Goal: Task Accomplishment & Management: Manage account settings

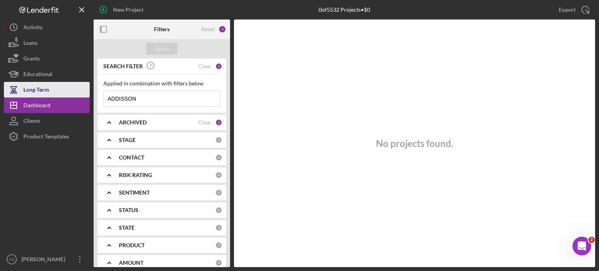
drag, startPoint x: 154, startPoint y: 95, endPoint x: 65, endPoint y: 94, distance: 88.9
click at [65, 94] on div "New Project 0 of 5532 Projects • $0 ADDISSON Export Icon/Export Filters Reset 3…" at bounding box center [299, 133] width 591 height 267
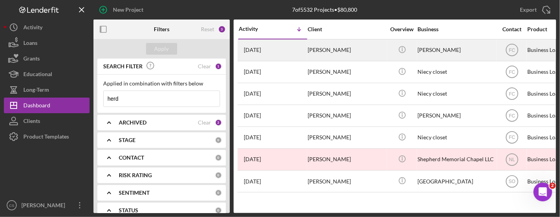
type input "herd"
click at [261, 47] on time "[DATE]" at bounding box center [252, 50] width 17 height 6
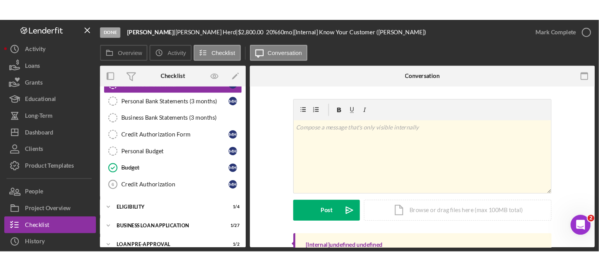
scroll to position [131, 0]
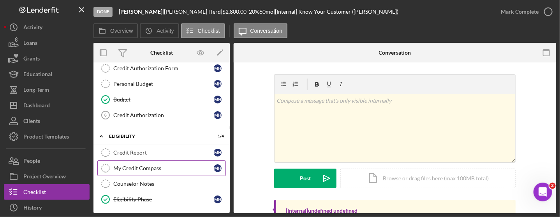
click at [126, 165] on div "My Credit Compass" at bounding box center [163, 168] width 101 height 6
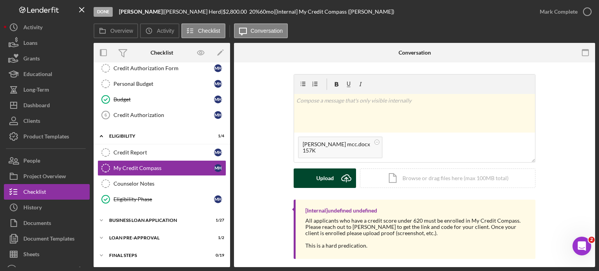
click at [347, 179] on icon "Icon/Upload" at bounding box center [345, 177] width 19 height 19
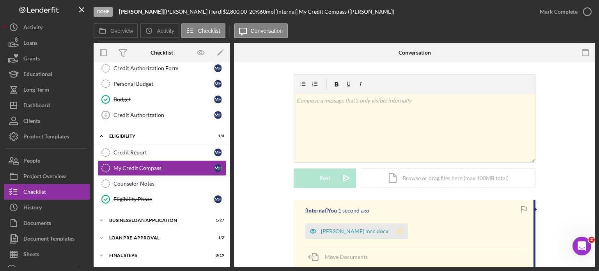
click at [392, 230] on icon "Icon/Star" at bounding box center [400, 231] width 16 height 16
click at [585, 12] on polyline "button" at bounding box center [586, 12] width 3 height 2
